Goal: Task Accomplishment & Management: Use online tool/utility

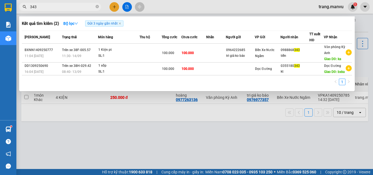
click at [173, 119] on div at bounding box center [186, 87] width 373 height 175
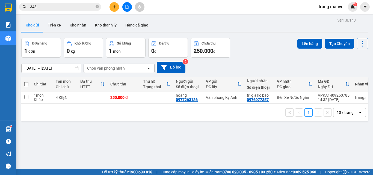
click at [16, 11] on div "343" at bounding box center [53, 7] width 106 height 8
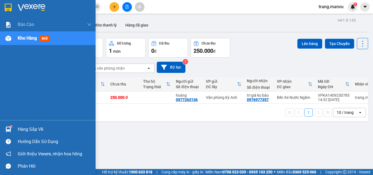
click at [12, 10] on img at bounding box center [8, 8] width 7 height 8
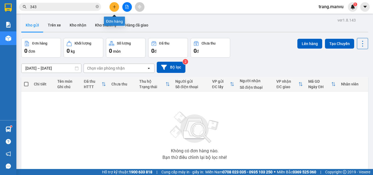
click at [125, 7] on icon "file-add" at bounding box center [127, 7] width 4 height 4
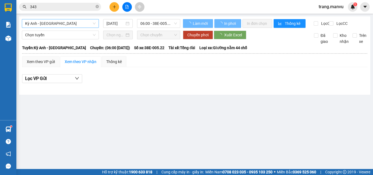
click at [56, 24] on span "Kỳ Anh - [GEOGRAPHIC_DATA]" at bounding box center [60, 23] width 70 height 8
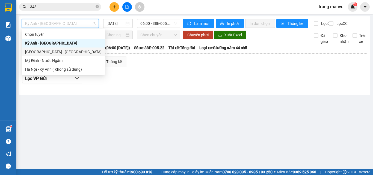
click at [37, 50] on div "[GEOGRAPHIC_DATA] - [GEOGRAPHIC_DATA]" at bounding box center [63, 52] width 76 height 6
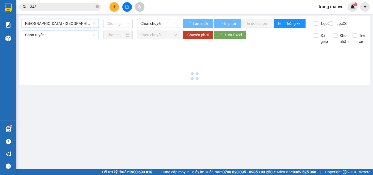
type input "[DATE]"
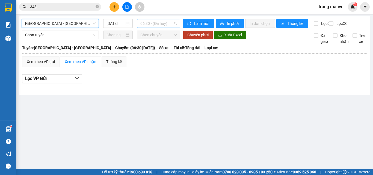
click at [157, 25] on span "06:30 - (Đã hủy)" at bounding box center [158, 23] width 37 height 8
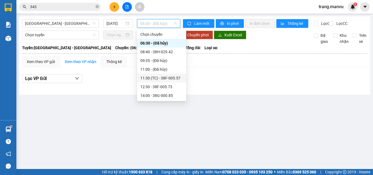
click at [162, 76] on div "11:30 (TC) - 38F-005.57" at bounding box center [161, 78] width 43 height 6
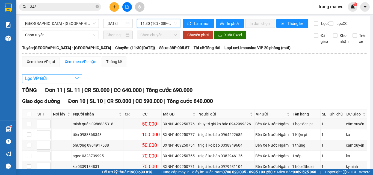
click at [65, 82] on button "Lọc VP Gửi" at bounding box center [52, 78] width 60 height 9
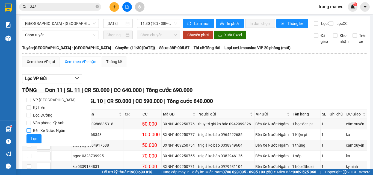
drag, startPoint x: 31, startPoint y: 130, endPoint x: 30, endPoint y: 133, distance: 3.3
click at [30, 131] on input "Bến Xe Nước Ngầm" at bounding box center [28, 130] width 4 height 4
checkbox input "true"
drag, startPoint x: 32, startPoint y: 137, endPoint x: 80, endPoint y: 136, distance: 48.3
click at [32, 137] on span "Lọc" at bounding box center [34, 139] width 6 height 6
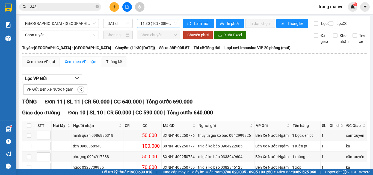
click at [151, 26] on span "11:30 (TC) - 38F-005.57" at bounding box center [158, 23] width 37 height 8
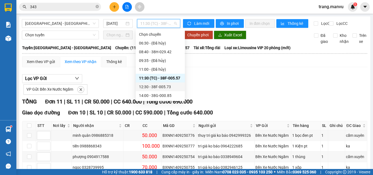
click at [163, 85] on div "12:30 - 38F-005.73" at bounding box center [160, 87] width 43 height 6
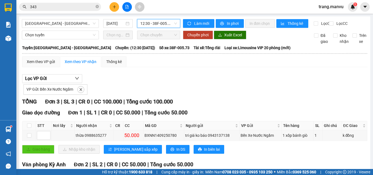
click at [171, 20] on span "12:30 - 38F-005.73" at bounding box center [158, 23] width 37 height 8
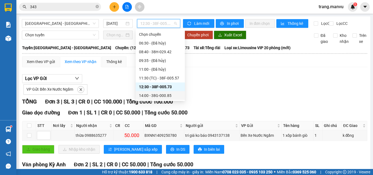
click at [165, 94] on div "14:00 - 38G-000.85" at bounding box center [160, 96] width 43 height 6
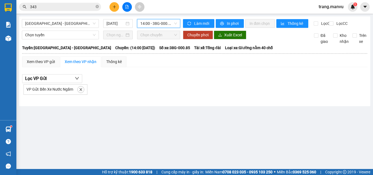
click at [156, 25] on span "14:00 - 38G-000.85" at bounding box center [158, 23] width 37 height 8
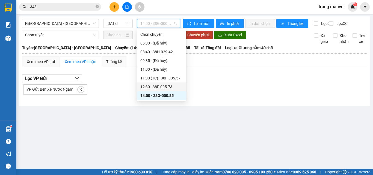
scroll to position [27, 0]
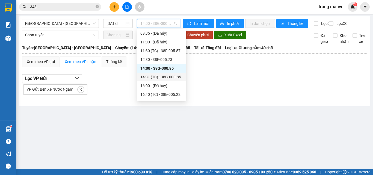
click at [170, 75] on div "14:31 (TC) - 38G-000.85" at bounding box center [161, 77] width 43 height 6
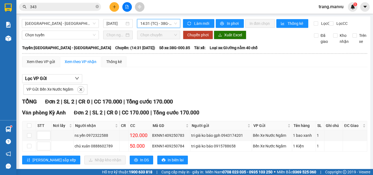
scroll to position [15, 0]
